Goal: Find specific page/section: Find specific page/section

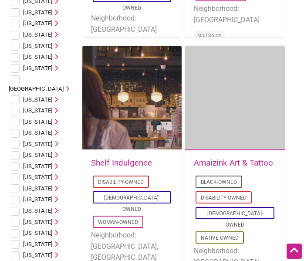
scroll to position [308, 0]
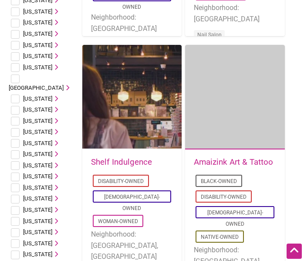
click at [15, 217] on input "checkbox" at bounding box center [15, 221] width 9 height 9
checkbox input "true"
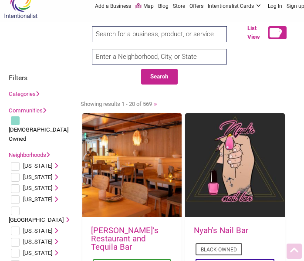
scroll to position [0, 0]
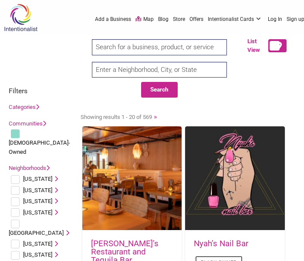
click at [48, 165] on link "Neighborhoods" at bounding box center [29, 168] width 41 height 7
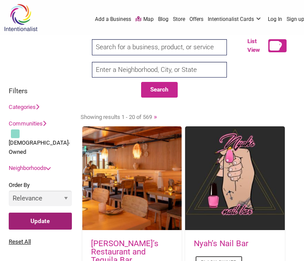
click at [60, 212] on input "Update" at bounding box center [40, 220] width 63 height 17
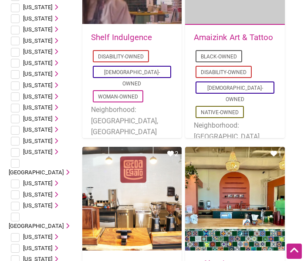
scroll to position [432, 0]
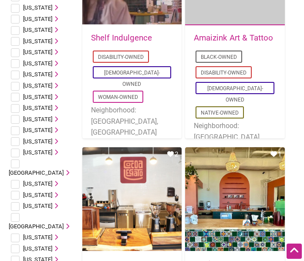
click at [17, 93] on input "checkbox" at bounding box center [15, 97] width 9 height 9
checkbox input "true"
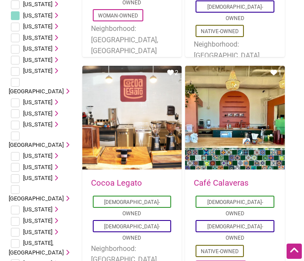
scroll to position [515, 0]
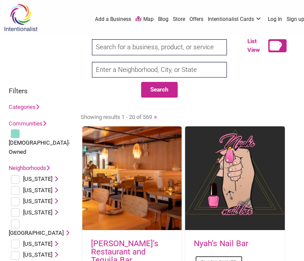
click at [170, 73] on input "text" at bounding box center [159, 70] width 135 height 16
type input "new jersey"
click at [81, 39] on input "Search" at bounding box center [96, 47] width 31 height 17
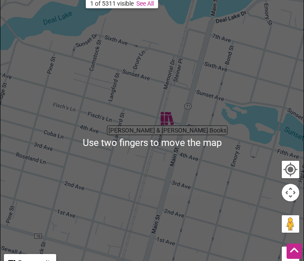
scroll to position [166, 0]
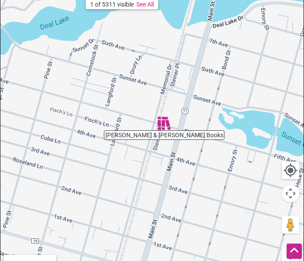
drag, startPoint x: 287, startPoint y: 228, endPoint x: 179, endPoint y: 128, distance: 147.3
click at [179, 128] on div "Wolfe & Kron Books To navigate, press the arrow keys. Use two fingers to move t…" at bounding box center [151, 143] width 303 height 339
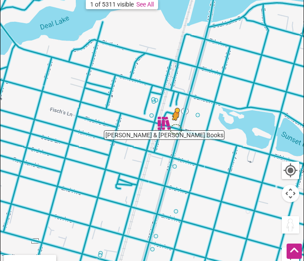
drag, startPoint x: 289, startPoint y: 223, endPoint x: 175, endPoint y: 128, distance: 147.5
click at [175, 128] on div "Wolfe & Kron Books To activate drag with keyboard, press Alt + Enter. Once in k…" at bounding box center [151, 143] width 303 height 339
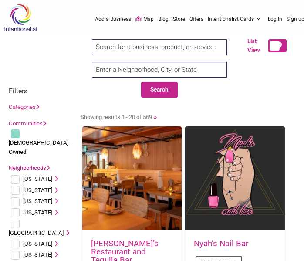
click at [138, 67] on input "text" at bounding box center [159, 70] width 135 height 16
type input "new jersey"
click at [81, 39] on input "Search" at bounding box center [96, 47] width 31 height 17
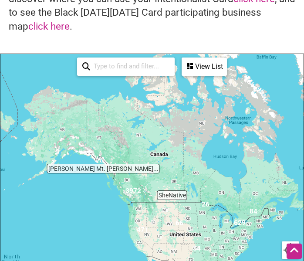
scroll to position [147, 0]
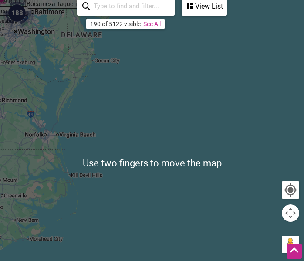
click at [132, 90] on div at bounding box center [151, 163] width 303 height 339
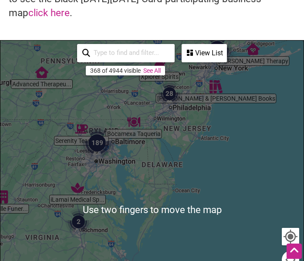
scroll to position [99, 0]
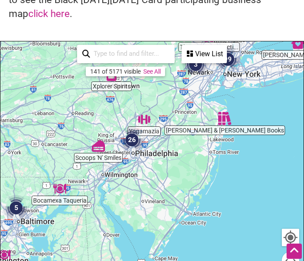
click at [106, 118] on div at bounding box center [151, 210] width 303 height 339
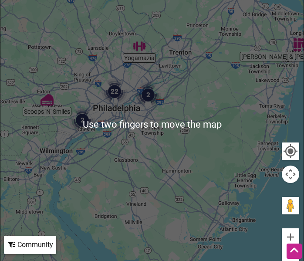
scroll to position [202, 0]
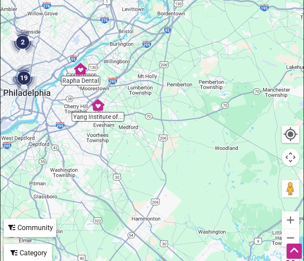
click at [97, 111] on img "Yang Institute of Integrative Medicine" at bounding box center [98, 105] width 20 height 20
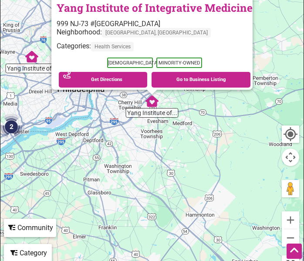
click at [166, 167] on div "To navigate, press the arrow keys. Yang Institute of Integrative Medicine 999 N…" at bounding box center [151, 107] width 303 height 339
click at [180, 158] on div "To navigate, press the arrow keys. Yang Institute of Integrative Medicine 999 N…" at bounding box center [151, 107] width 303 height 339
